Goal: Task Accomplishment & Management: Complete application form

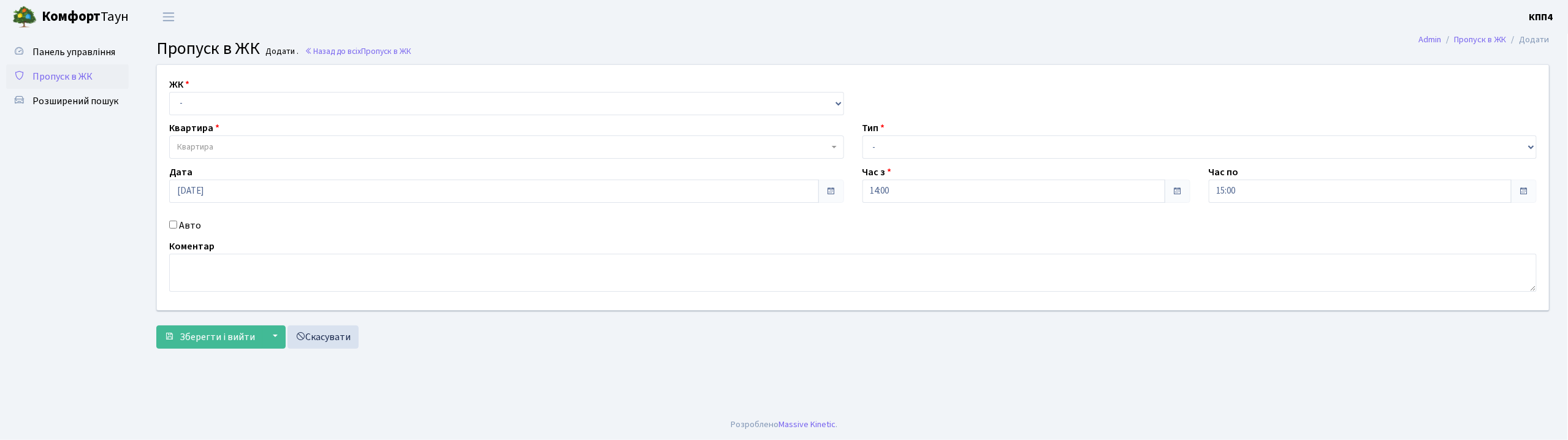
click at [175, 224] on input "Авто" at bounding box center [173, 225] width 8 height 8
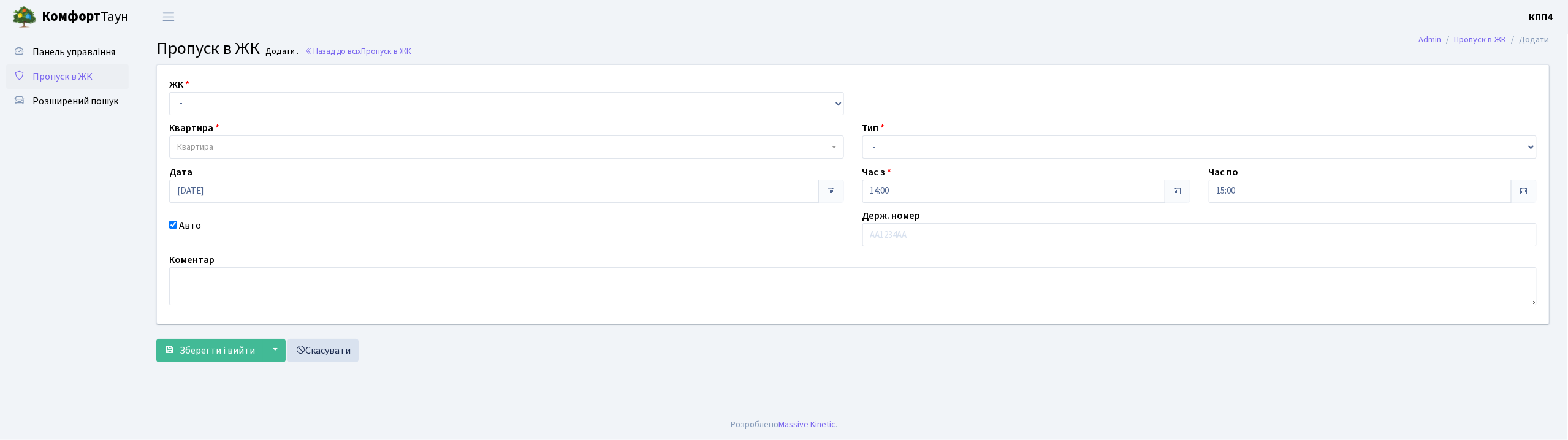
click at [175, 224] on input "Авто" at bounding box center [173, 225] width 8 height 8
checkbox input "false"
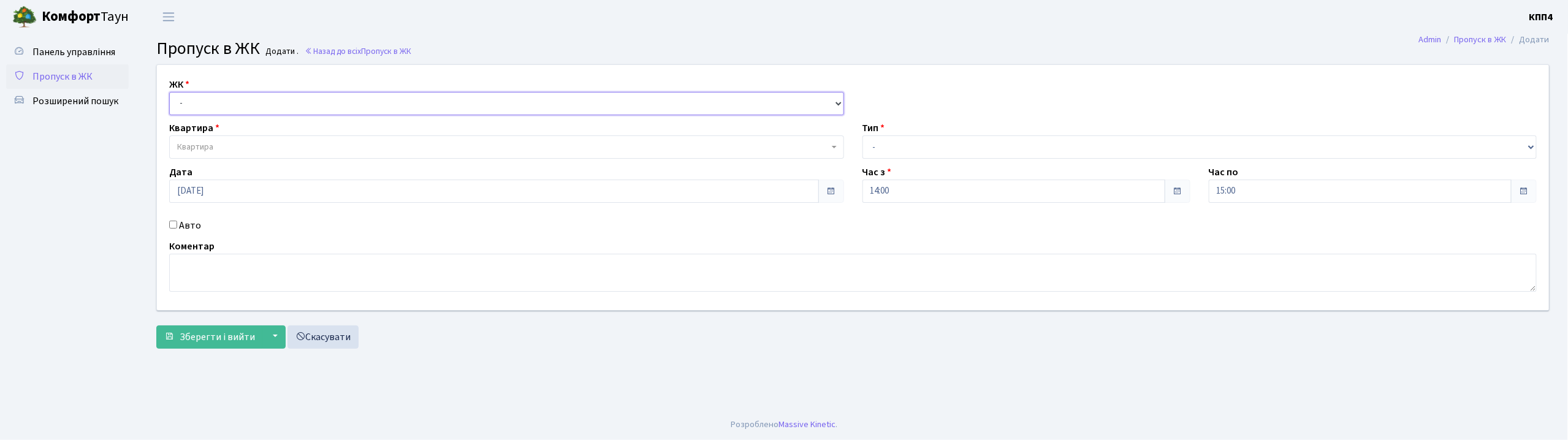
click at [244, 108] on select "- КТ, вул. Регенераторна, 4 КТ2, просп. [STREET_ADDRESS] [STREET_ADDRESS] [PERS…" at bounding box center [507, 103] width 675 height 24
select select "305"
click at [169, 92] on select "- КТ, вул. Регенераторна, 4 КТ2, просп. [STREET_ADDRESS] [STREET_ADDRESS] [PERS…" at bounding box center [507, 103] width 675 height 24
select select
click at [269, 147] on span "Квартира" at bounding box center [503, 146] width 652 height 12
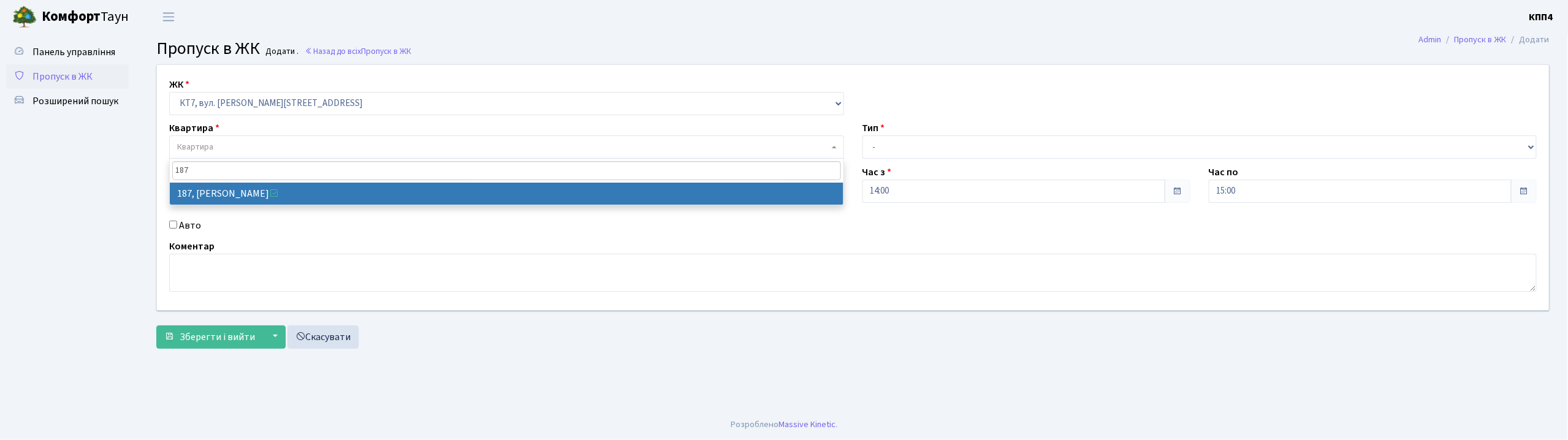
type input "187"
select select "18618"
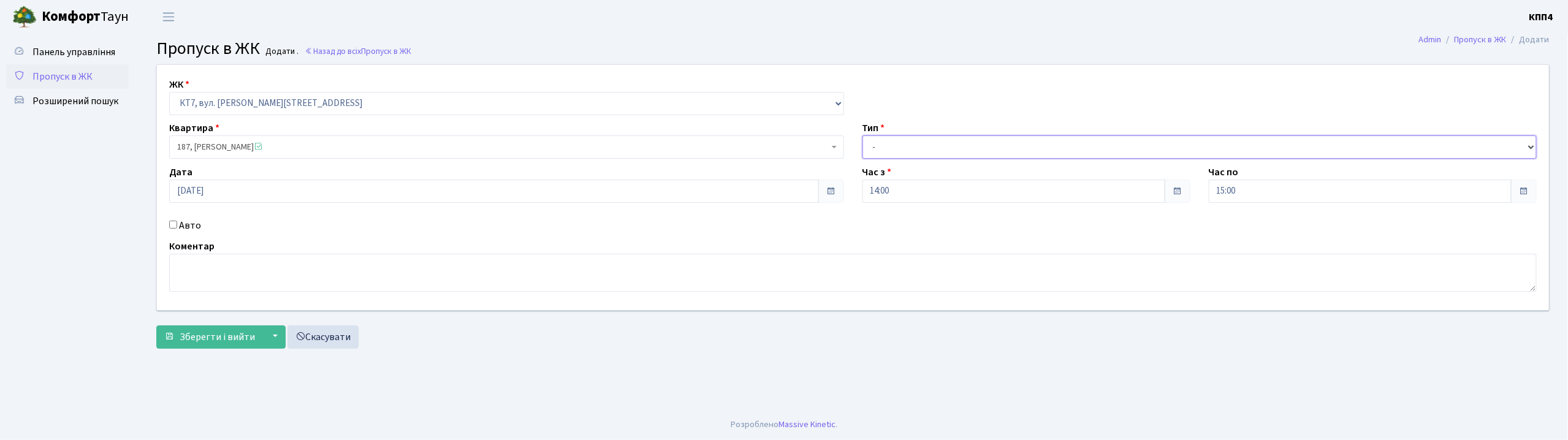
click at [893, 150] on select "- Доставка Таксі Гості Сервіс" at bounding box center [1200, 147] width 675 height 24
click at [863, 136] on select "- Доставка Таксі Гості Сервіс" at bounding box center [1200, 147] width 675 height 24
click at [886, 140] on select "- Доставка Таксі Гості Сервіс" at bounding box center [1200, 147] width 675 height 24
select select "1"
click at [863, 136] on select "- Доставка Таксі Гості Сервіс" at bounding box center [1200, 147] width 675 height 24
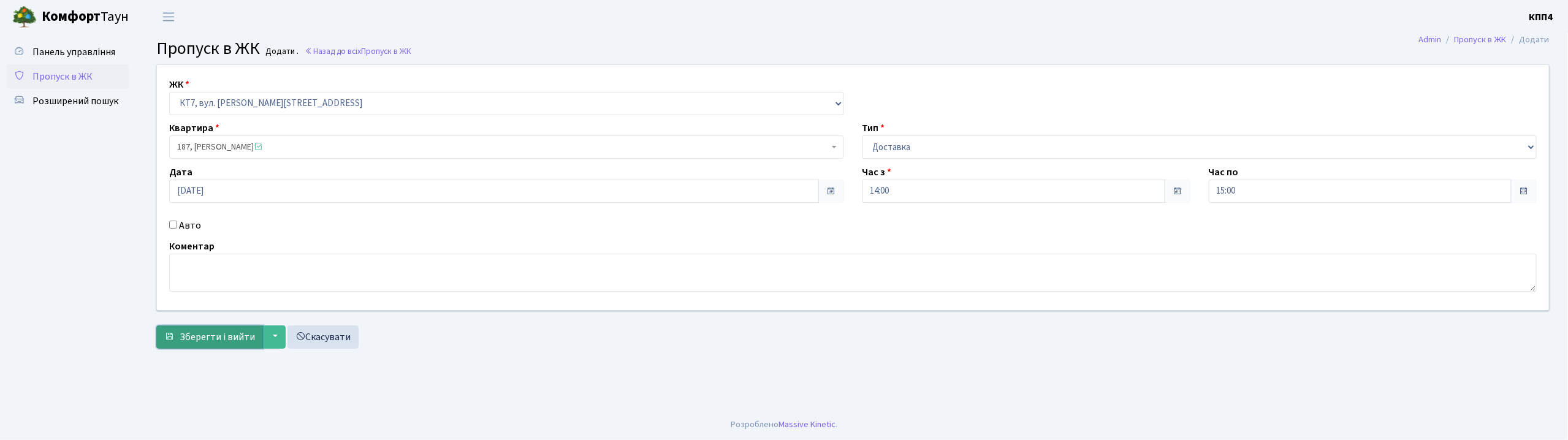
click at [207, 339] on span "Зберегти і вийти" at bounding box center [217, 337] width 75 height 13
